Goal: Task Accomplishment & Management: Use online tool/utility

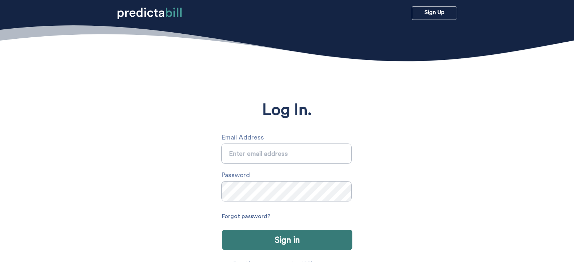
click at [279, 162] on input "text" at bounding box center [286, 153] width 130 height 20
click at [279, 160] on input "text" at bounding box center [286, 153] width 130 height 20
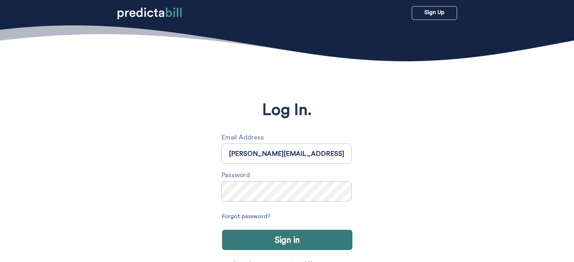
type input "julio.tassinari@99x.io"
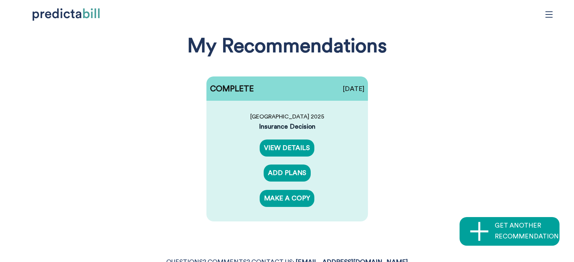
click at [550, 13] on icon "menu" at bounding box center [549, 15] width 8 height 8
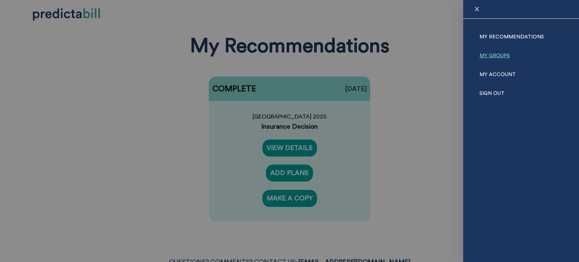
click at [490, 59] on link "My Groups" at bounding box center [495, 55] width 30 height 19
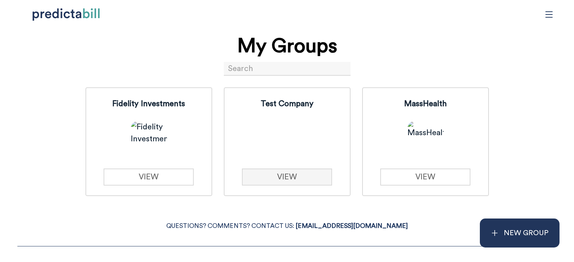
click at [289, 177] on link "VIEW" at bounding box center [287, 176] width 90 height 17
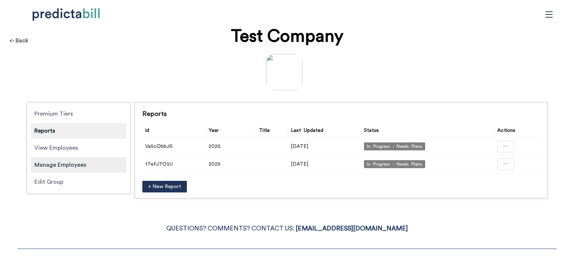
click at [72, 166] on div "Manage Employees" at bounding box center [79, 165] width 96 height 16
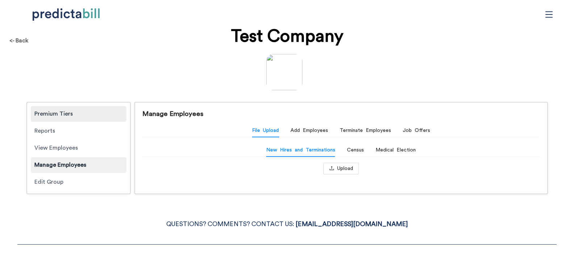
click at [69, 113] on div "Premium Tiers" at bounding box center [79, 114] width 96 height 16
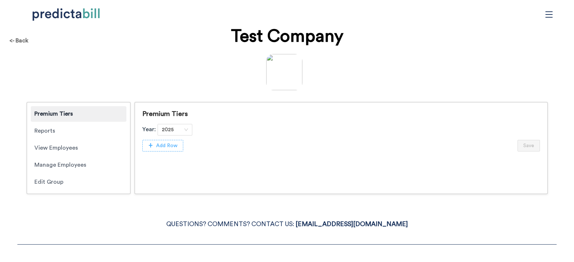
click at [163, 146] on span "Add Row" at bounding box center [166, 146] width 21 height 8
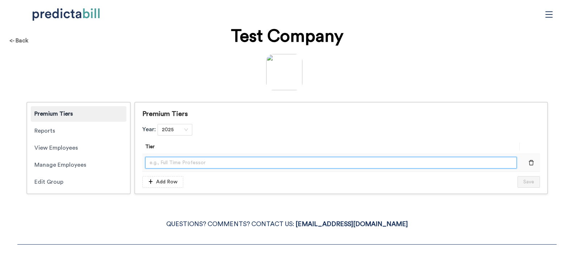
click at [169, 164] on input "text" at bounding box center [331, 163] width 372 height 12
type input "test"
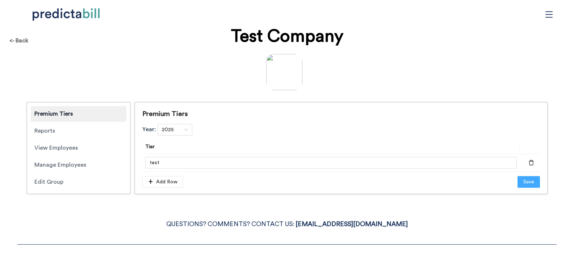
click at [530, 183] on span "Save" at bounding box center [528, 182] width 11 height 8
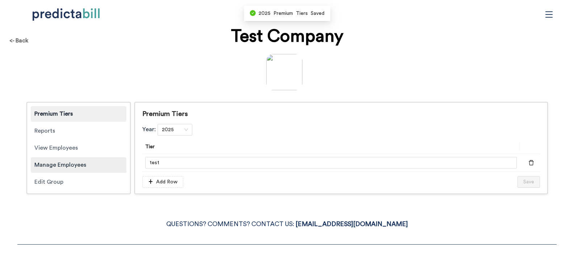
click at [92, 162] on div "Manage Employees" at bounding box center [79, 165] width 96 height 16
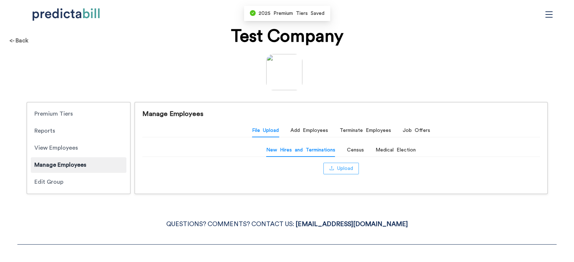
click at [350, 167] on span "Upload" at bounding box center [345, 168] width 16 height 8
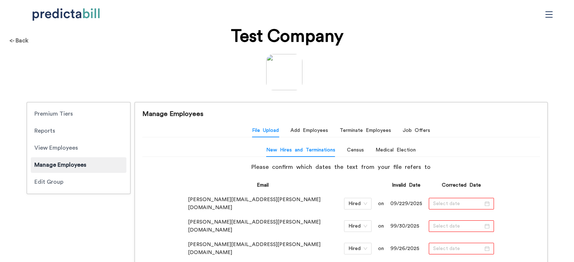
scroll to position [87, 0]
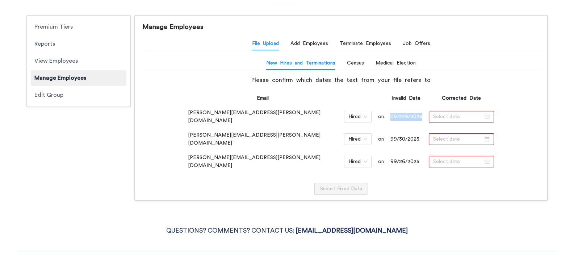
drag, startPoint x: 358, startPoint y: 115, endPoint x: 390, endPoint y: 116, distance: 31.9
click at [390, 116] on table "Email Invalid Date Corrected Date Matthew.Rice@quinnipiac.edu Hired on 09/229/2…" at bounding box center [341, 132] width 318 height 88
copy td "09/229/2025"
click at [433, 113] on input at bounding box center [458, 117] width 50 height 8
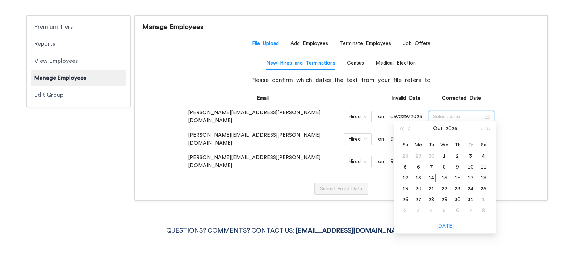
paste input "09/229/2025"
click at [433, 114] on input "09/229/2025" at bounding box center [458, 117] width 50 height 8
type input "09/29/2025"
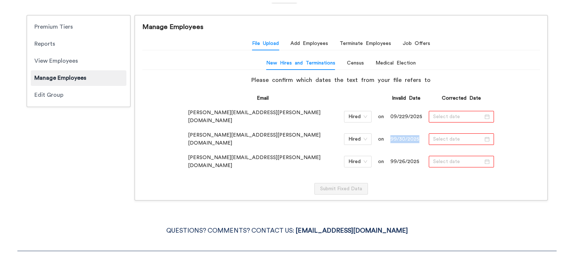
drag, startPoint x: 359, startPoint y: 134, endPoint x: 385, endPoint y: 133, distance: 25.7
click at [390, 133] on td "99/30/2025" at bounding box center [406, 139] width 33 height 17
copy td "99/30/2025"
click at [433, 135] on input at bounding box center [458, 139] width 50 height 8
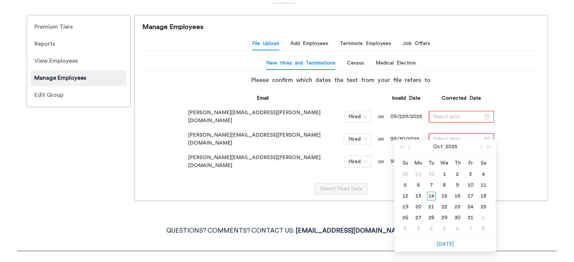
paste input "99/30/2025"
click at [433, 135] on input "99/30/2025" at bounding box center [458, 139] width 50 height 8
type input "9/30/2025"
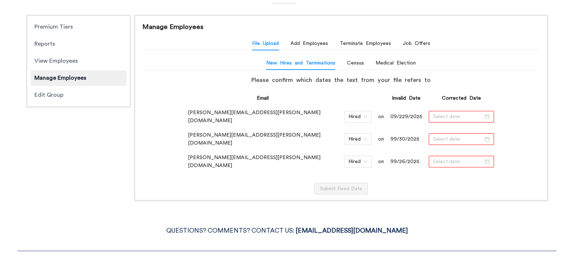
click at [390, 135] on td "99/30/2025" at bounding box center [406, 139] width 33 height 17
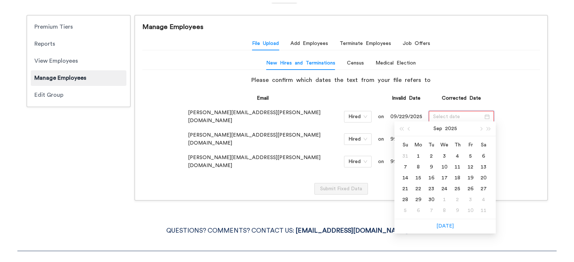
click at [433, 114] on input at bounding box center [458, 117] width 50 height 8
type input "09/29/2025"
click at [419, 202] on div "29" at bounding box center [418, 199] width 9 height 9
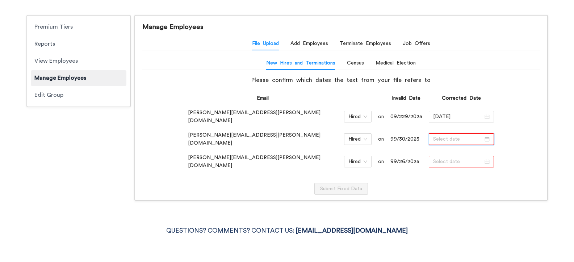
click at [433, 135] on input at bounding box center [458, 139] width 50 height 8
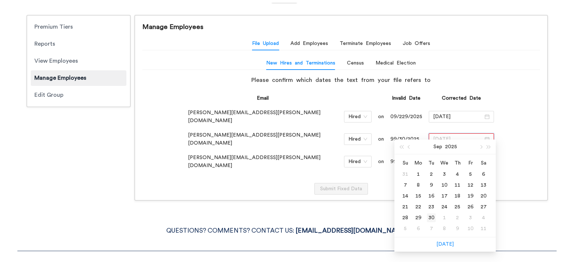
type input "09/30/2025"
click at [433, 218] on div "30" at bounding box center [431, 217] width 9 height 9
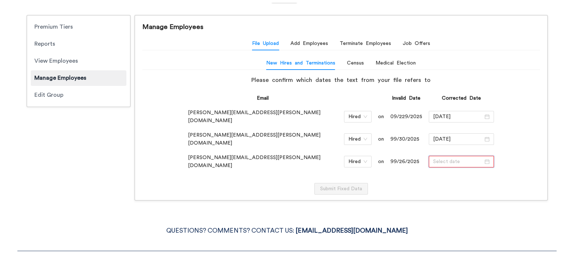
click at [433, 158] on input at bounding box center [458, 162] width 50 height 8
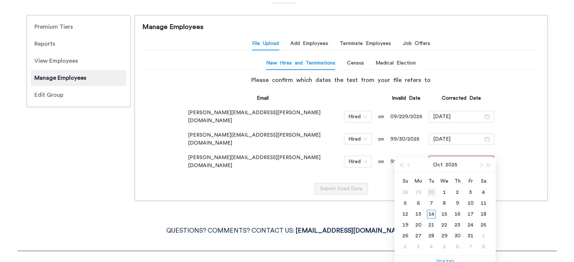
type input "09/30/2025"
click at [407, 163] on button "button" at bounding box center [409, 165] width 8 height 14
type input "09/26/2025"
click at [473, 227] on div "26" at bounding box center [470, 225] width 9 height 9
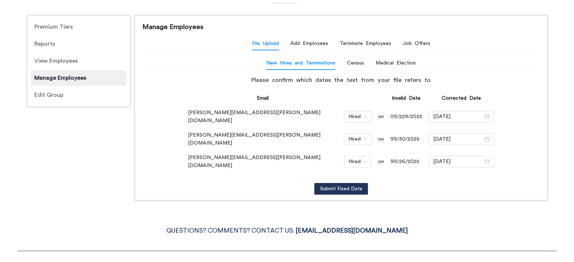
click at [427, 171] on div "Please confirm which dates the text from your file refers to Email Invalid Date…" at bounding box center [341, 135] width 318 height 119
click at [358, 185] on span "Submit Fixed Data" at bounding box center [341, 189] width 42 height 8
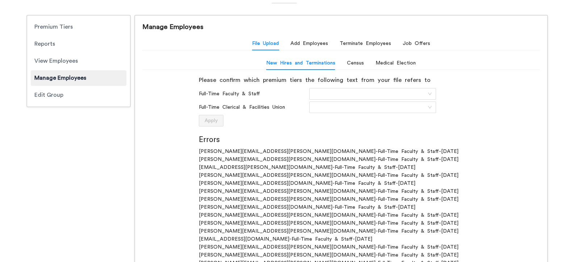
scroll to position [174, 0]
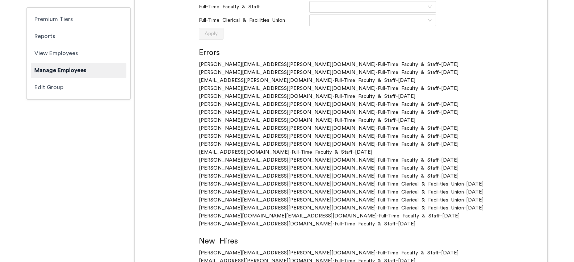
drag, startPoint x: 377, startPoint y: 115, endPoint x: 421, endPoint y: 115, distance: 44.2
click at [421, 115] on div "christopher.roper@quinnipiac.edu - Full-Time Faculty & Staff - 09/30/2025" at bounding box center [341, 112] width 285 height 8
click at [429, 121] on div "william.alt@quinnipiac.edu - Full-Time Faculty & Staff - 09/25/2025" at bounding box center [341, 120] width 285 height 8
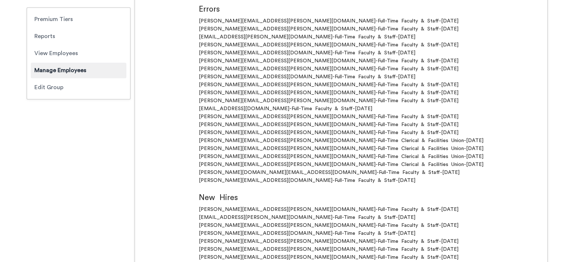
scroll to position [87, 0]
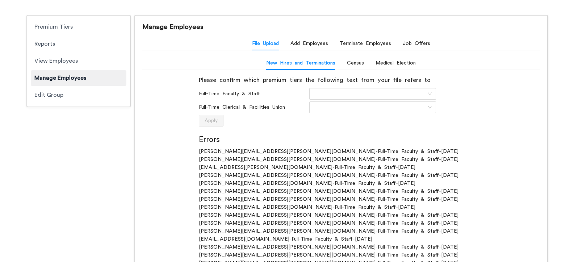
click at [420, 134] on h2 "Errors" at bounding box center [341, 140] width 285 height 12
click at [353, 92] on input "search" at bounding box center [370, 93] width 113 height 11
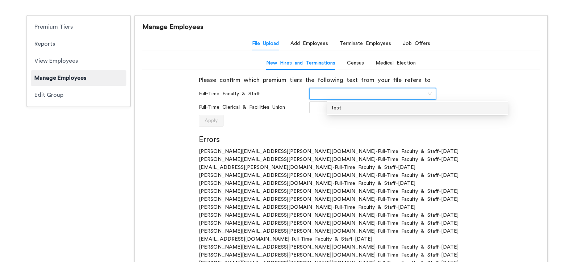
click at [353, 92] on input "search" at bounding box center [370, 93] width 113 height 11
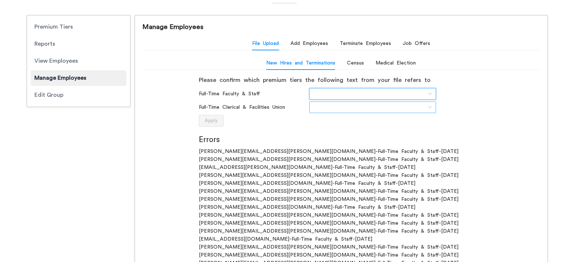
click at [362, 108] on input "search" at bounding box center [370, 107] width 113 height 11
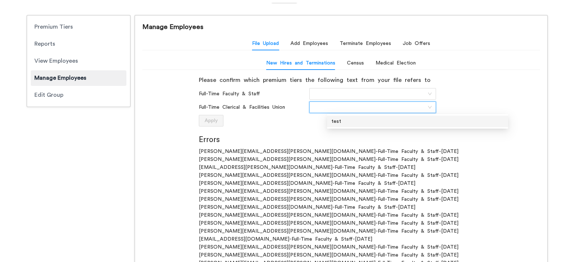
click at [362, 108] on input "search" at bounding box center [370, 107] width 113 height 11
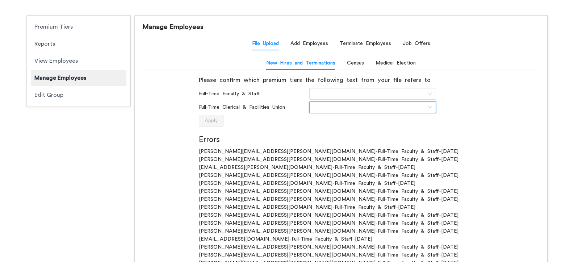
click at [316, 113] on div "Full-Time Clerical & Facilities Union" at bounding box center [341, 107] width 285 height 13
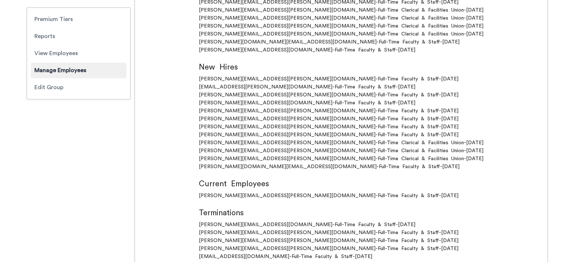
scroll to position [0, 0]
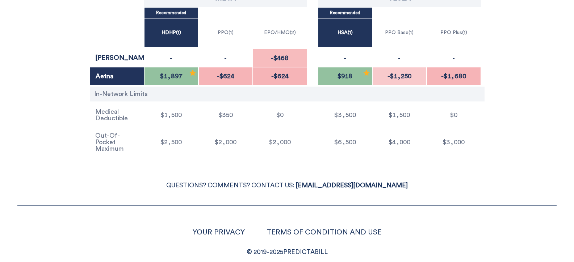
scroll to position [161, 0]
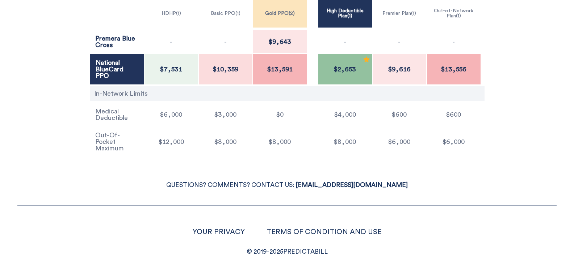
scroll to position [146, 0]
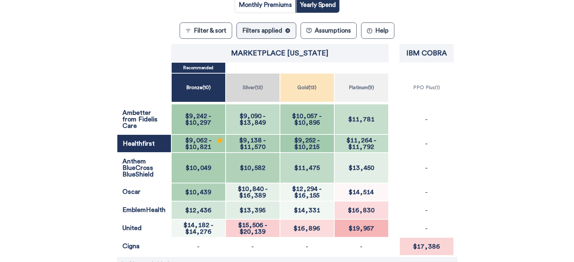
scroll to position [217, 0]
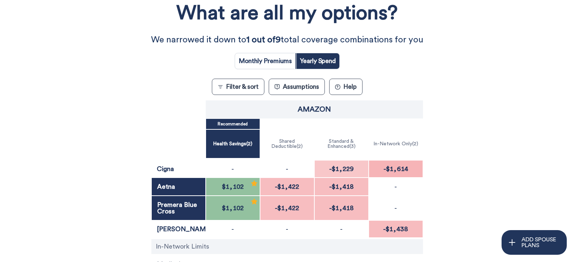
scroll to position [59, 0]
